Goal: Information Seeking & Learning: Learn about a topic

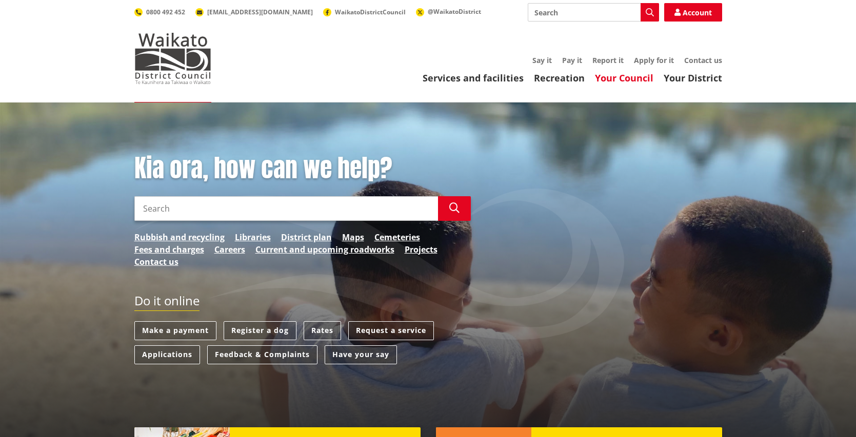
click at [611, 78] on link "Your Council" at bounding box center [624, 78] width 58 height 12
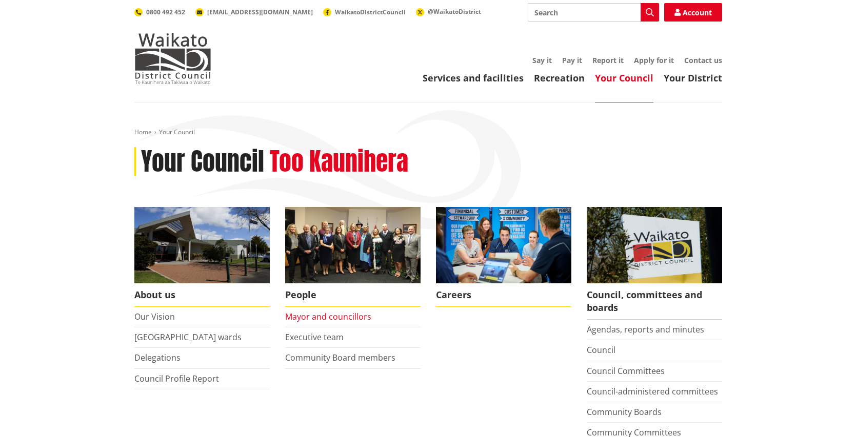
click at [303, 319] on link "Mayor and councillors" at bounding box center [328, 316] width 86 height 11
click at [327, 359] on link "Community Board members" at bounding box center [340, 357] width 110 height 11
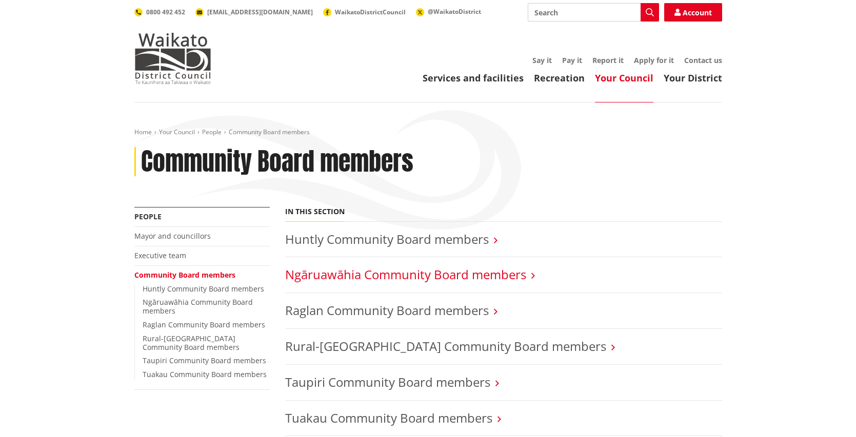
click at [362, 278] on link "Ngāruawāhia Community Board members" at bounding box center [405, 274] width 241 height 17
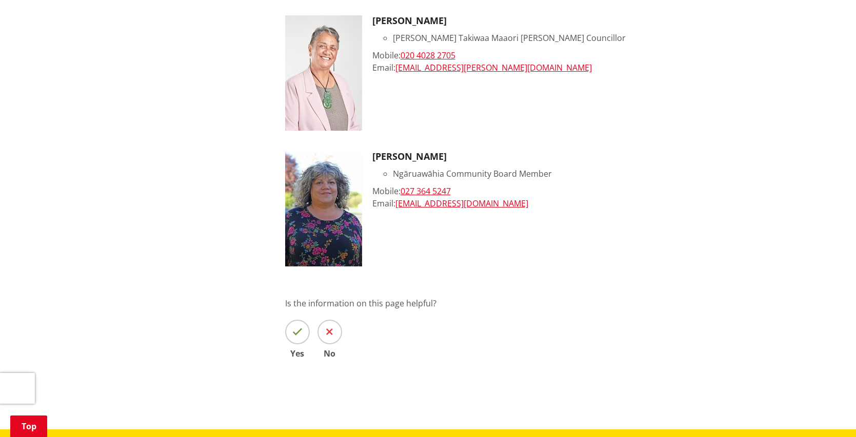
scroll to position [929, 0]
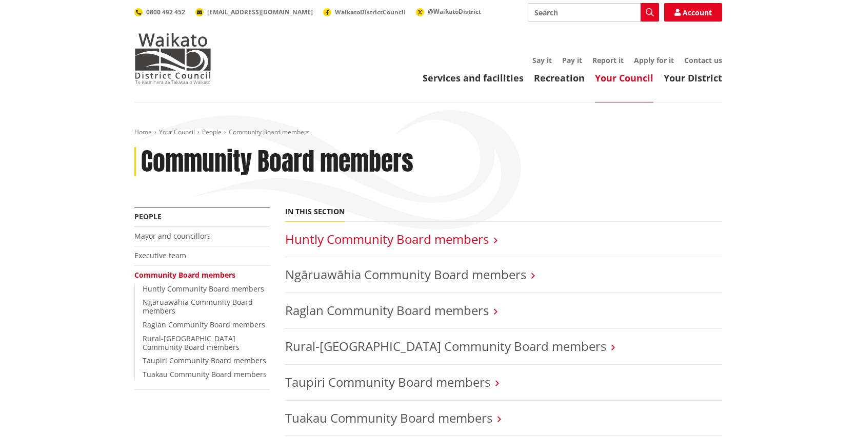
click at [351, 238] on link "Huntly Community Board members" at bounding box center [387, 239] width 204 height 17
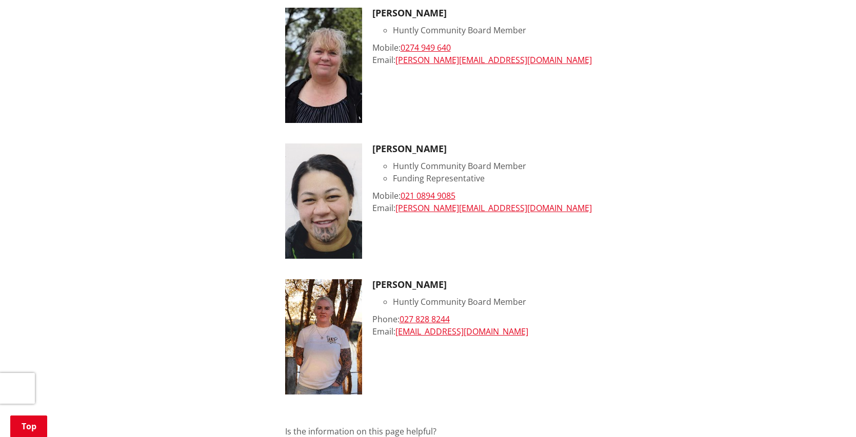
scroll to position [836, 0]
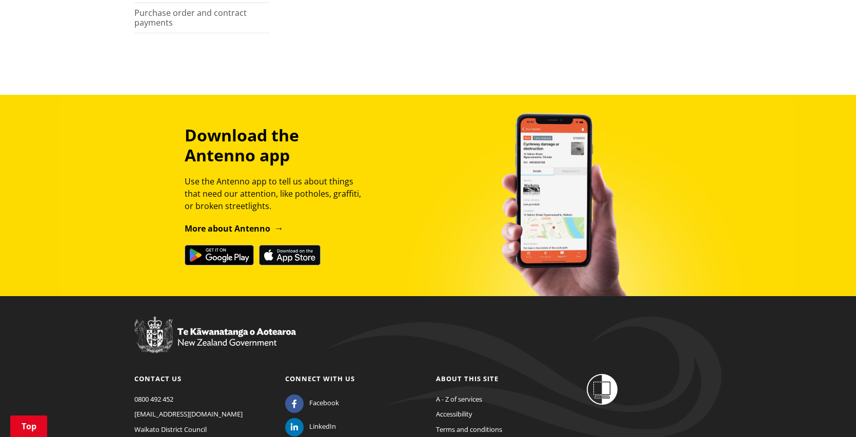
scroll to position [1145, 0]
